Goal: Complete application form

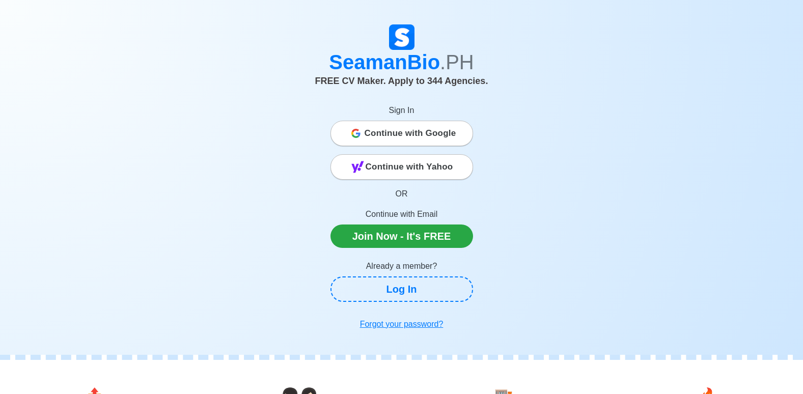
click at [431, 122] on button "Continue with Google" at bounding box center [402, 133] width 143 height 25
click at [435, 136] on span "Continue with Google" at bounding box center [411, 133] width 92 height 20
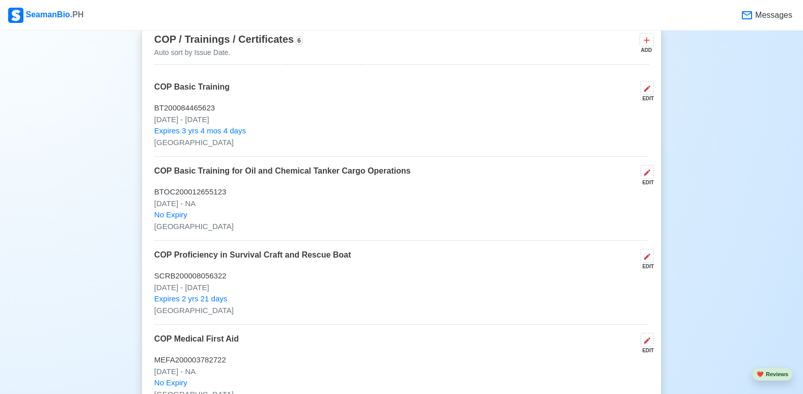
scroll to position [1222, 0]
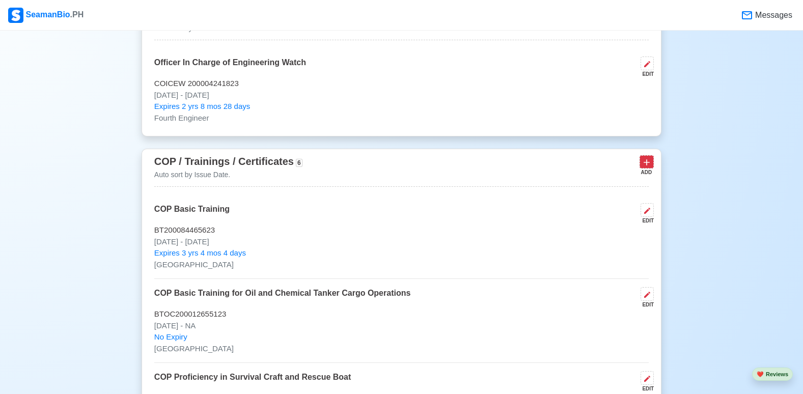
click at [652, 161] on button at bounding box center [647, 161] width 14 height 13
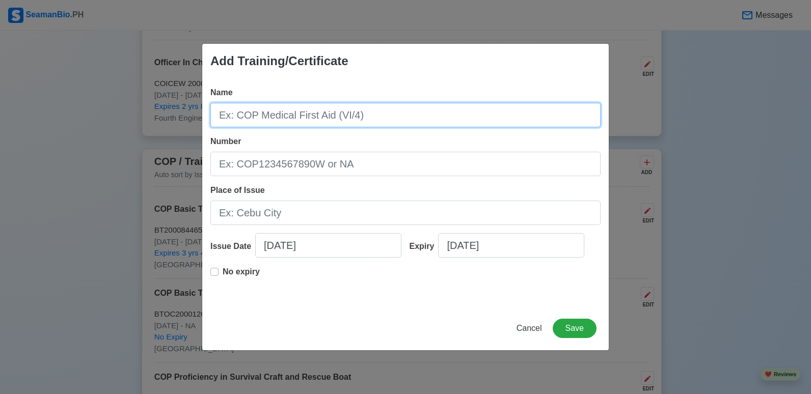
click at [407, 125] on input "Name" at bounding box center [405, 115] width 390 height 24
drag, startPoint x: 344, startPoint y: 116, endPoint x: 378, endPoint y: 115, distance: 34.1
type input "COP Able Seafarer Engine ( III-V )"
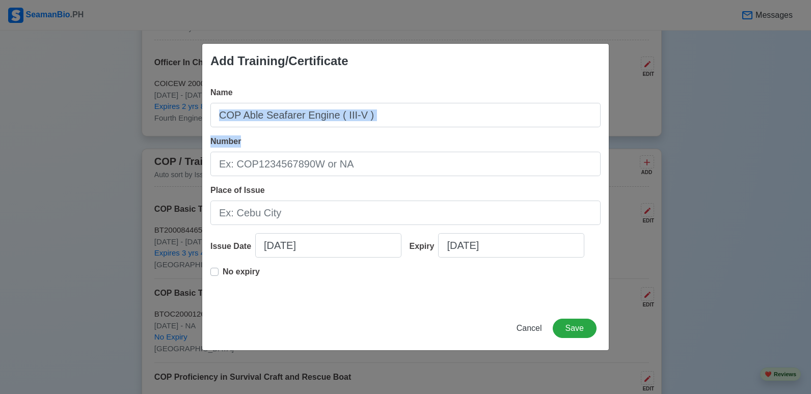
drag, startPoint x: 390, startPoint y: 127, endPoint x: 387, endPoint y: 120, distance: 8.0
click at [390, 127] on div "Name COP Able Seafarer Engine ( III-V ) Number Place of Issue Issue Date 08/18/…" at bounding box center [405, 192] width 406 height 228
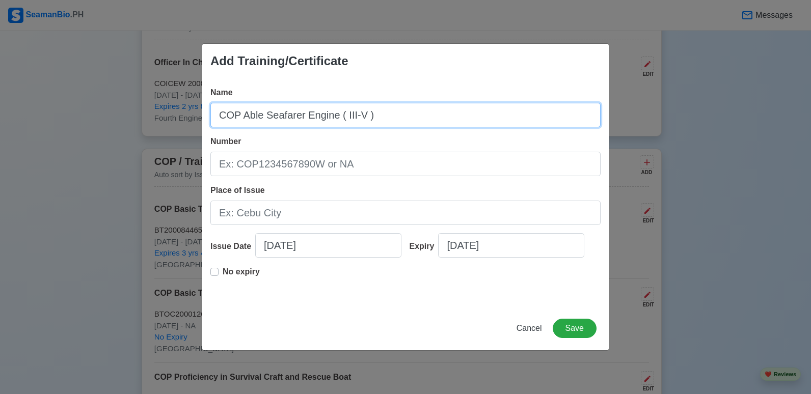
drag, startPoint x: 386, startPoint y: 117, endPoint x: 212, endPoint y: 131, distance: 173.7
click at [212, 131] on div "Name COP Able Seafarer Engine ( III-V ) Number Place of Issue Issue Date 08/18/…" at bounding box center [405, 192] width 406 height 228
paste input "COP Able Seafarer Engine ( III-V )"
type input "COP Able Seafarer Engine ( III/V )"
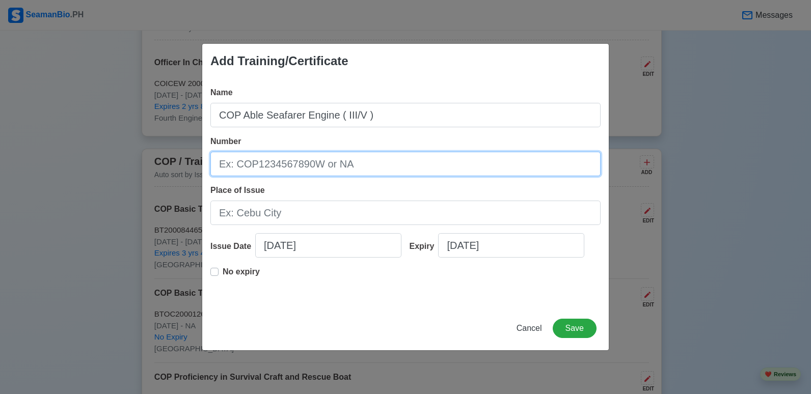
click at [327, 166] on input "Number" at bounding box center [405, 164] width 390 height 24
type input "AEW200003339324"
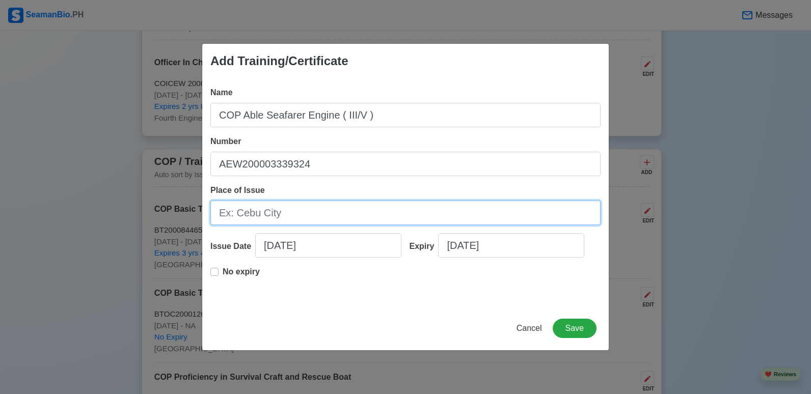
click at [323, 215] on input "Place of Issue" at bounding box center [405, 213] width 390 height 24
type input "m"
type input "Manila"
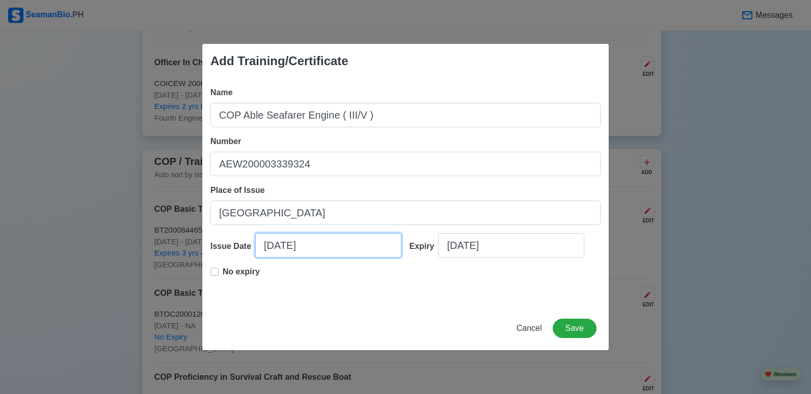
click at [335, 245] on input "08/18/2025" at bounding box center [328, 245] width 146 height 24
select select "****"
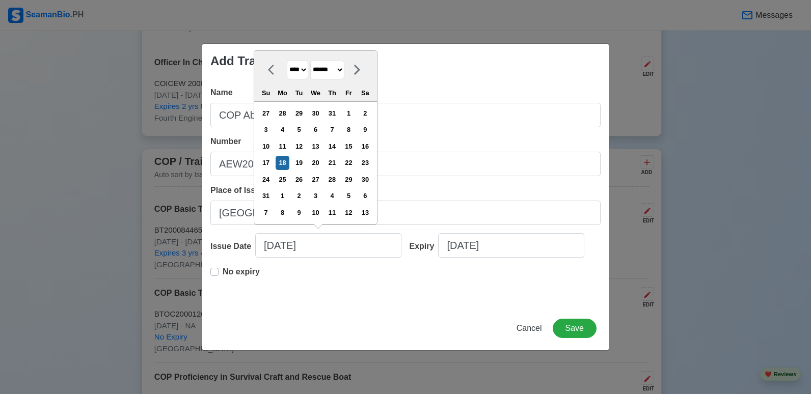
click at [344, 70] on select "******* ******** ***** ***** *** **** **** ****** ********* ******* ******** **…" at bounding box center [327, 70] width 34 height 20
select select "*********"
click at [315, 76] on select "******* ******** ***** ***** *** **** **** ****** ********* ******* ******** **…" at bounding box center [327, 70] width 34 height 20
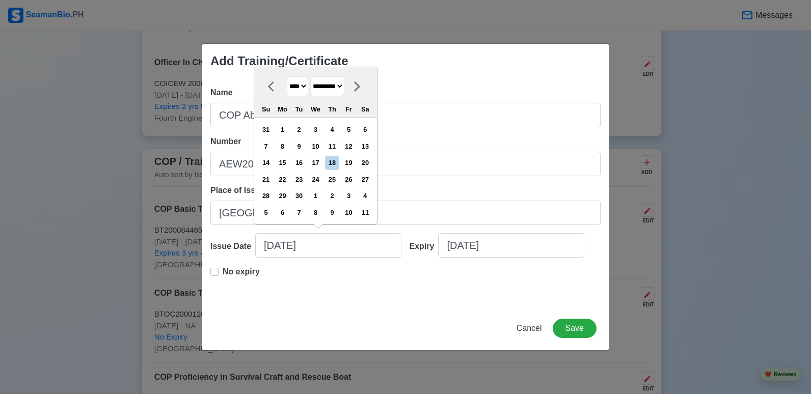
click at [299, 86] on select "**** **** **** **** **** **** **** **** **** **** **** **** **** **** **** ****…" at bounding box center [297, 86] width 21 height 20
select select "****"
click at [287, 76] on select "**** **** **** **** **** **** **** **** **** **** **** **** **** **** **** ****…" at bounding box center [297, 86] width 21 height 20
click at [339, 129] on div "5" at bounding box center [332, 130] width 14 height 14
type input "09/05/2024"
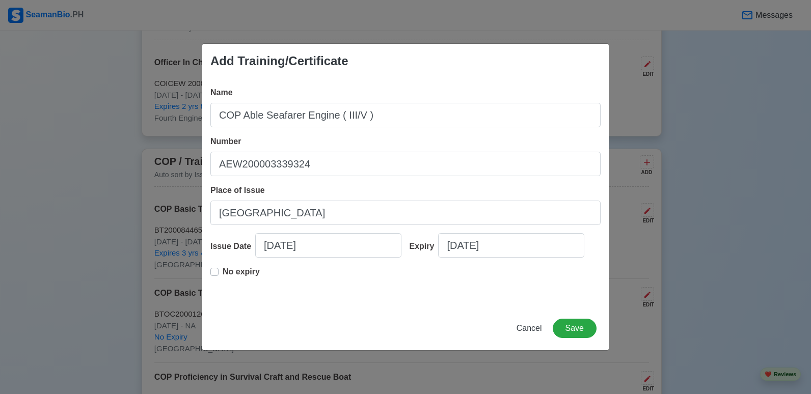
click at [223, 269] on label "No expiry" at bounding box center [241, 276] width 37 height 20
type input "09/05/2024"
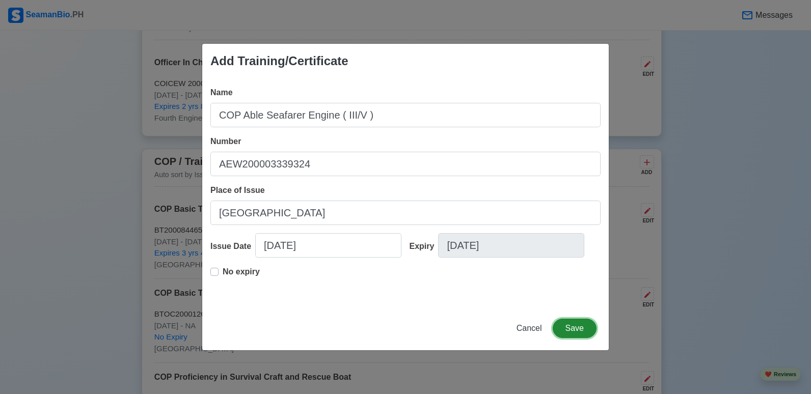
click at [579, 334] on button "Save" at bounding box center [575, 328] width 44 height 19
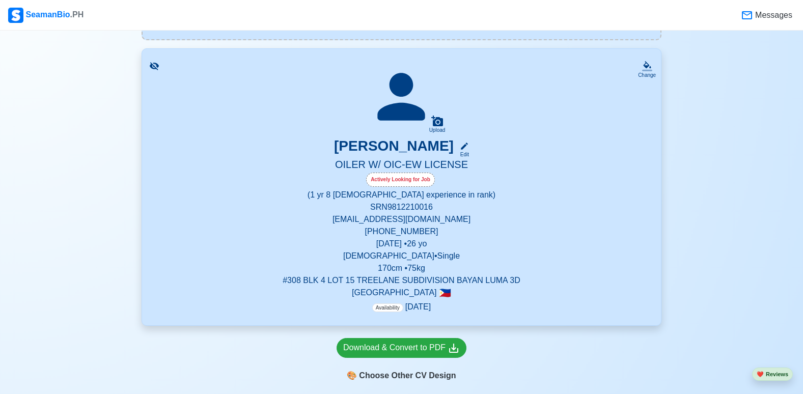
scroll to position [102, 0]
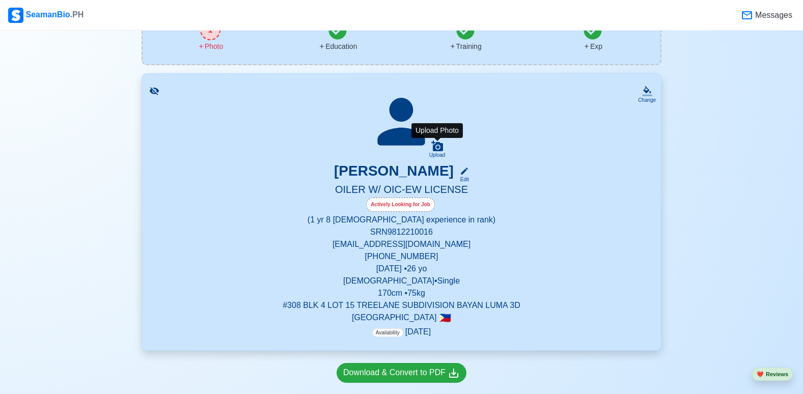
click at [437, 150] on icon at bounding box center [437, 146] width 12 height 12
click at [0, 0] on input "Upload" at bounding box center [0, 0] width 0 height 0
click at [438, 149] on icon at bounding box center [437, 146] width 12 height 11
click at [0, 0] on input "Upload" at bounding box center [0, 0] width 0 height 0
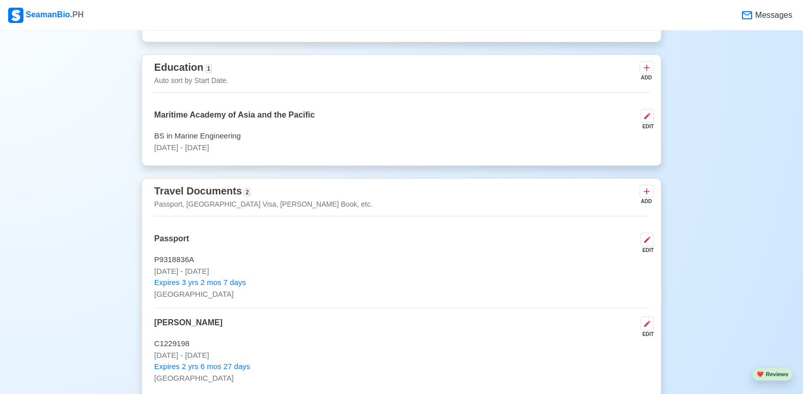
scroll to position [713, 0]
